Goal: Task Accomplishment & Management: Use online tool/utility

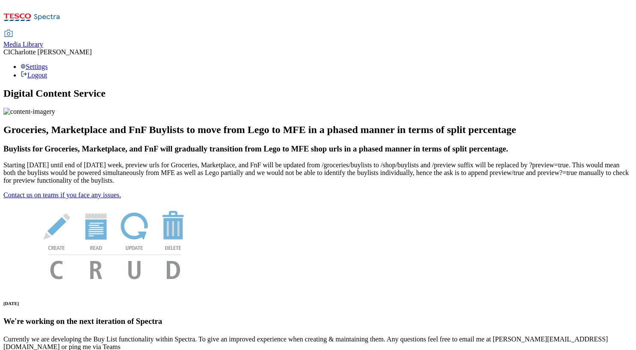
click at [43, 41] on span "Media Library" at bounding box center [23, 44] width 40 height 7
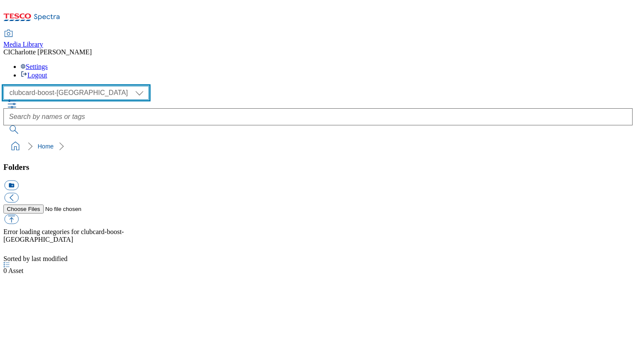
click at [68, 86] on select "Clubcard Boost UK Clubcard Marketing Clubcard ROI clubcard-boost-uk Dotcom UK G…" at bounding box center [75, 93] width 145 height 14
click at [6, 86] on select "Clubcard Boost UK Clubcard Marketing Clubcard ROI clubcard-boost-uk Dotcom UK G…" at bounding box center [75, 93] width 145 height 14
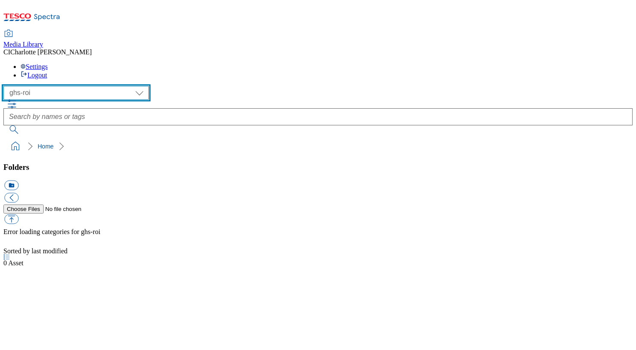
click at [60, 86] on select "Clubcard Boost UK Clubcard Marketing Clubcard ROI clubcard-boost-uk Dotcom UK G…" at bounding box center [75, 93] width 145 height 14
select select "flare-ghs-roi"
click at [6, 86] on select "Clubcard Boost UK Clubcard Marketing Clubcard ROI clubcard-boost-uk Dotcom UK G…" at bounding box center [75, 93] width 145 height 14
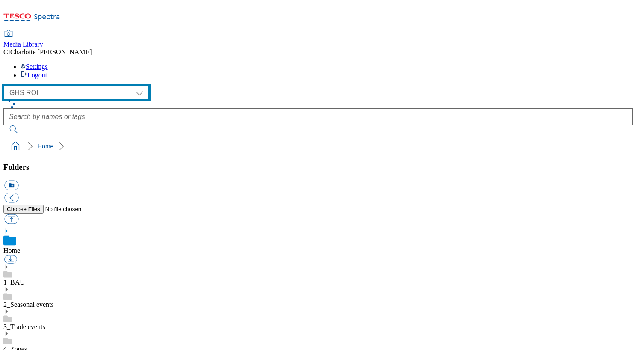
scroll to position [16, 0]
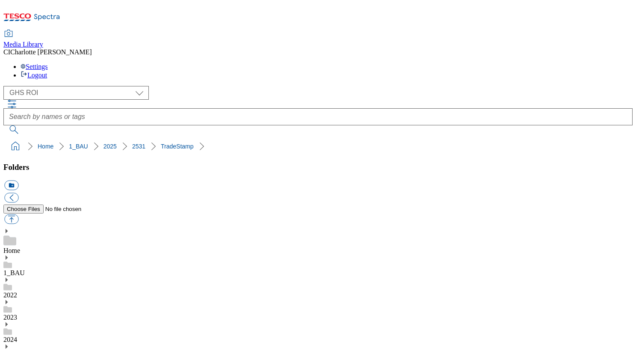
scroll to position [485, 0]
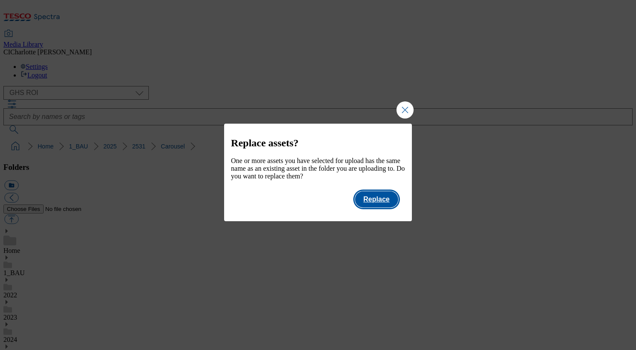
click at [381, 207] on button "Replace" at bounding box center [376, 199] width 43 height 16
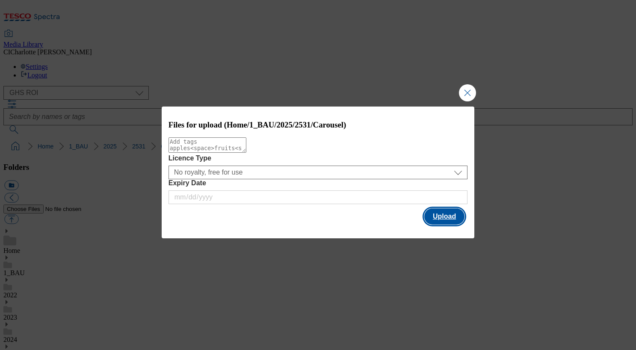
click at [462, 213] on button "Upload" at bounding box center [444, 216] width 40 height 16
